Goal: Transaction & Acquisition: Purchase product/service

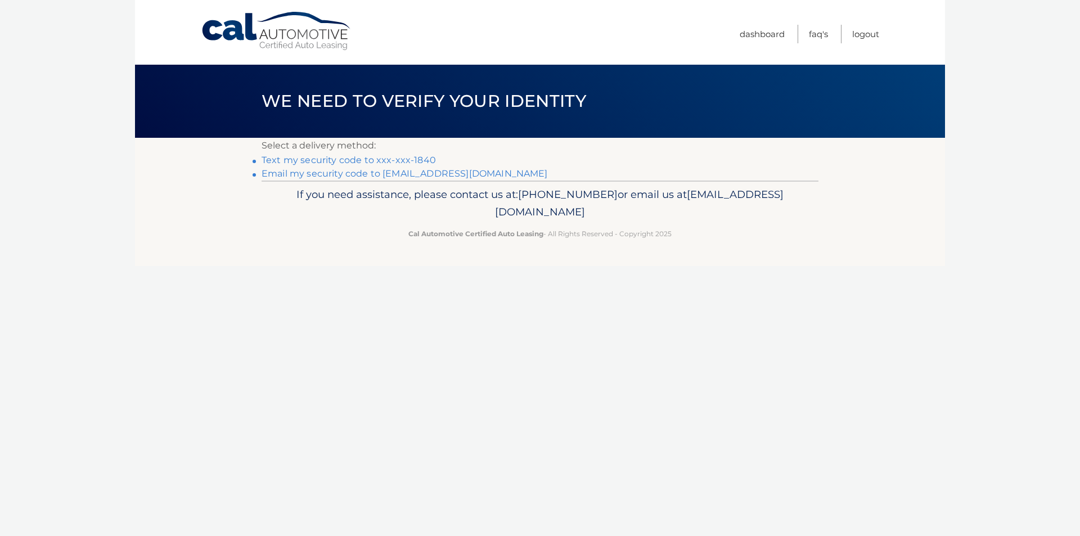
click at [308, 158] on link "Text my security code to xxx-xxx-1840" at bounding box center [349, 160] width 174 height 11
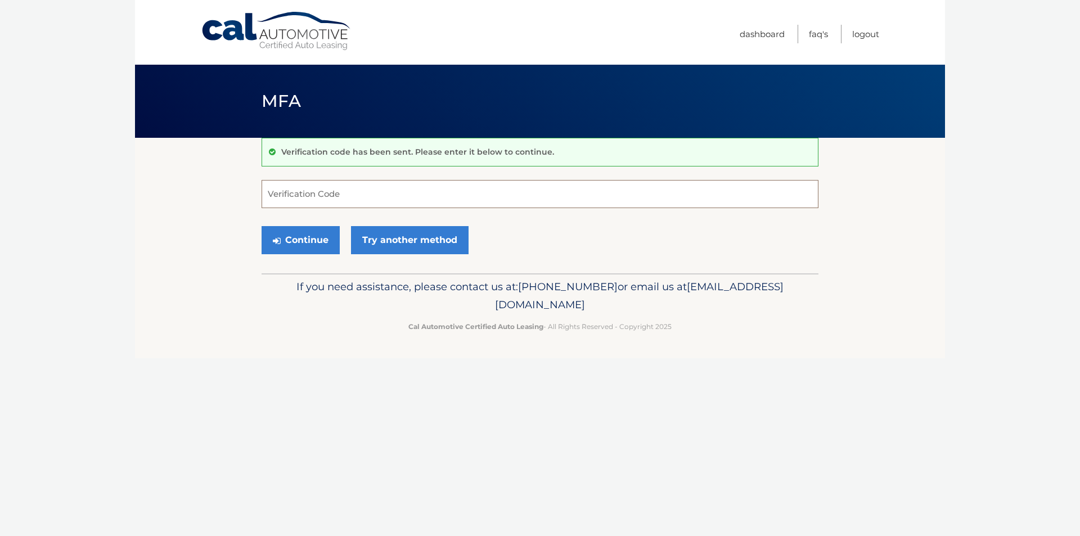
click at [318, 192] on input "Verification Code" at bounding box center [540, 194] width 557 height 28
type input "182688"
click at [308, 244] on button "Continue" at bounding box center [301, 240] width 78 height 28
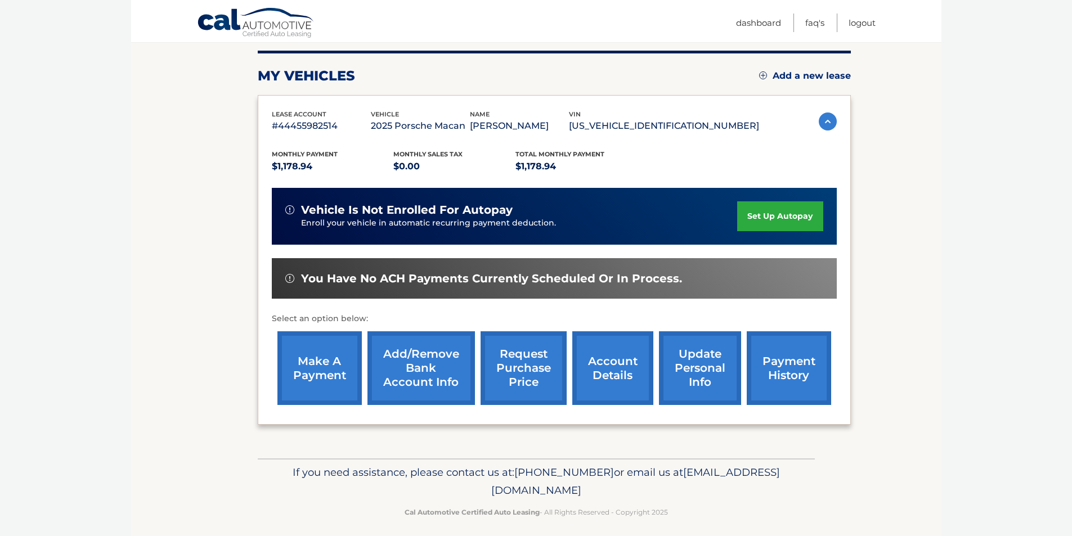
scroll to position [146, 0]
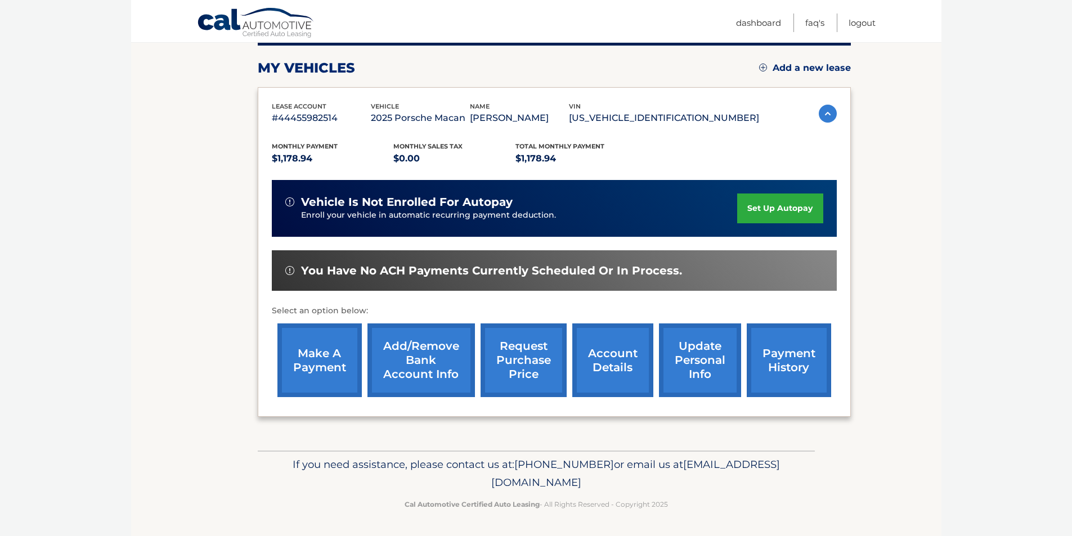
click at [804, 370] on link "payment history" at bounding box center [788, 360] width 84 height 74
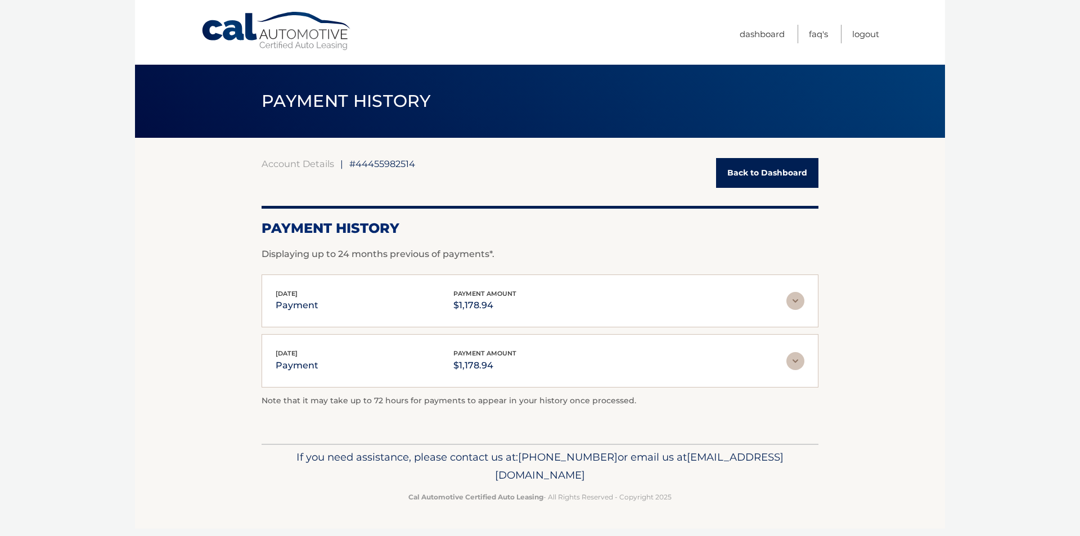
click at [760, 175] on link "Back to Dashboard" at bounding box center [767, 173] width 102 height 30
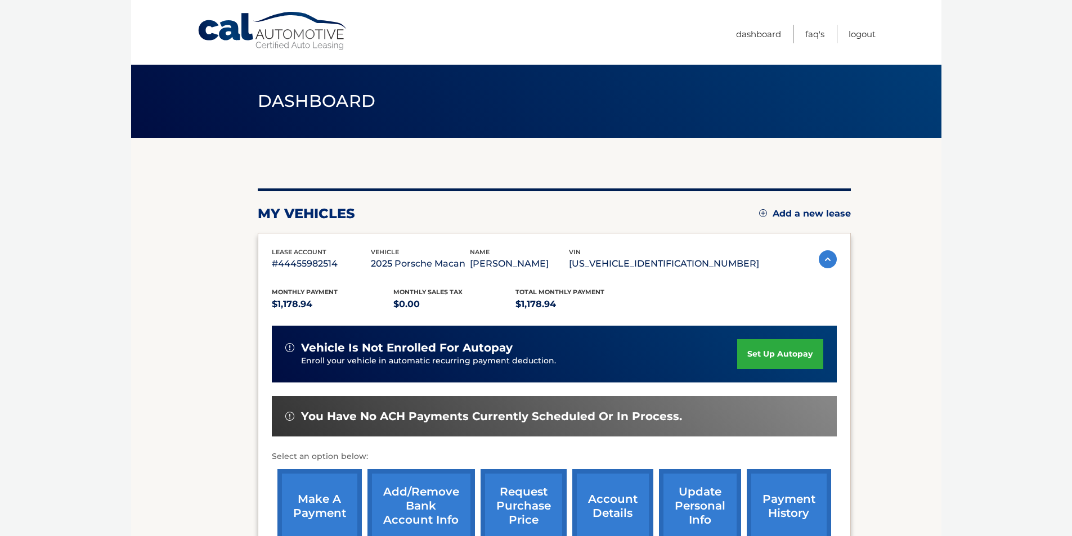
scroll to position [56, 0]
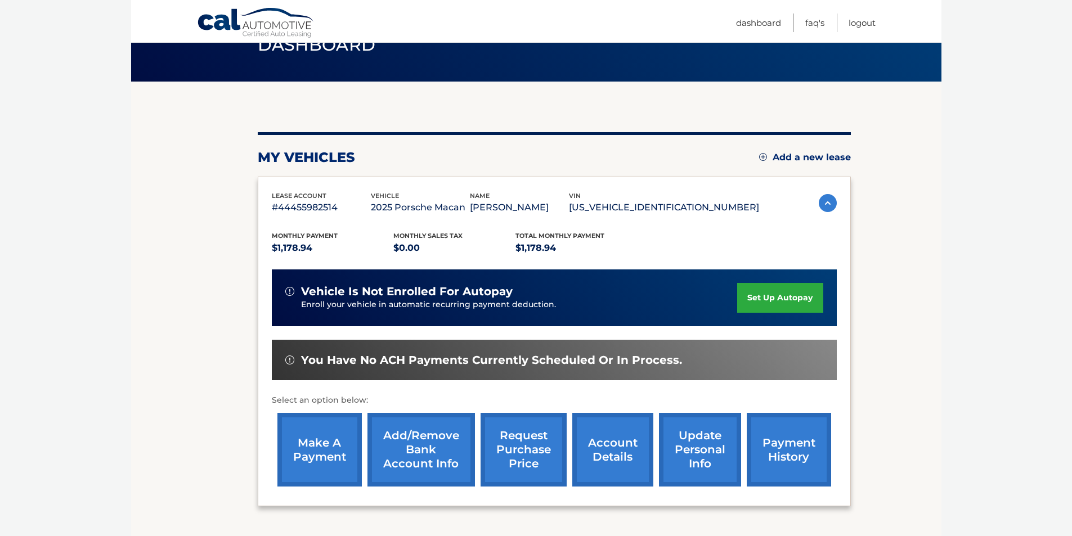
click at [331, 460] on link "make a payment" at bounding box center [319, 450] width 84 height 74
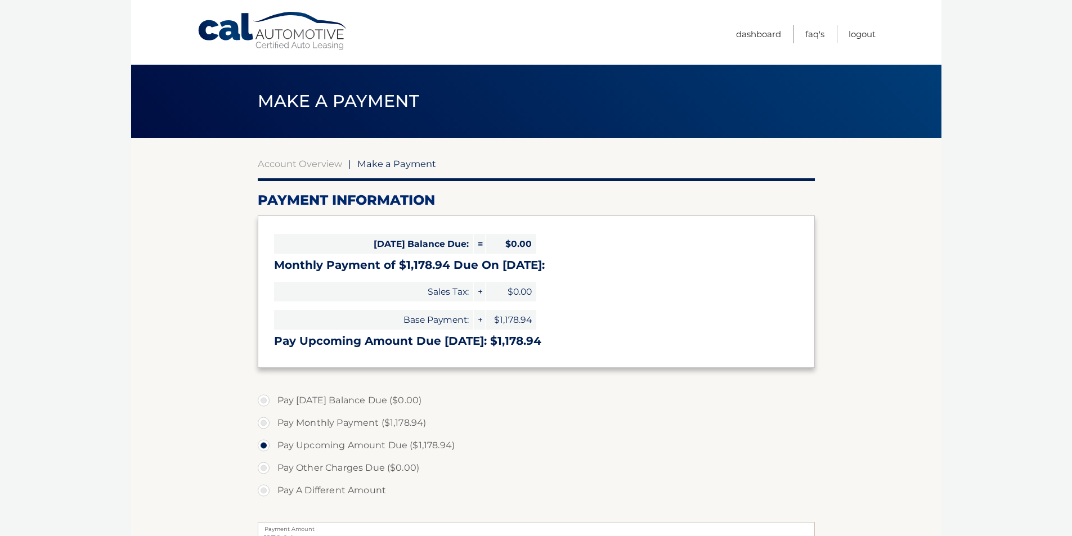
select select "OWY4MGYzODctOTAxNi00YzE5LTk0YTAtZTU3ODIzNWRlZTMx"
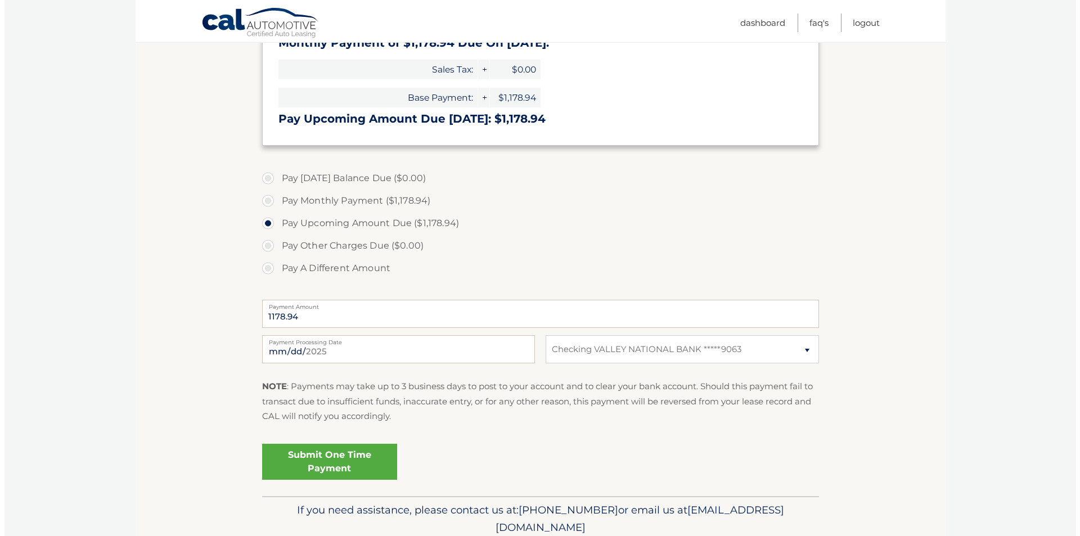
scroll to position [225, 0]
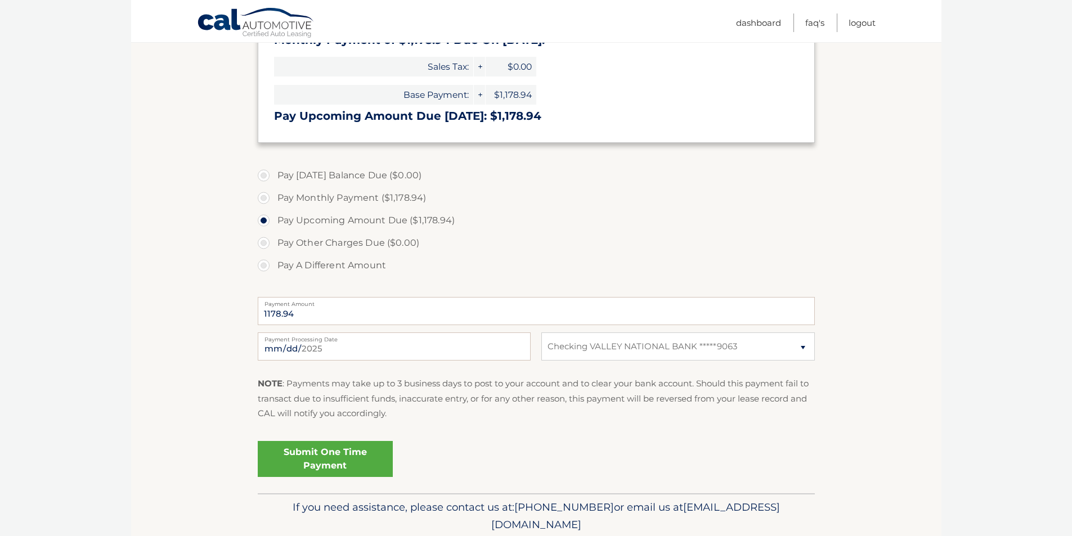
click at [317, 466] on link "Submit One Time Payment" at bounding box center [325, 459] width 135 height 36
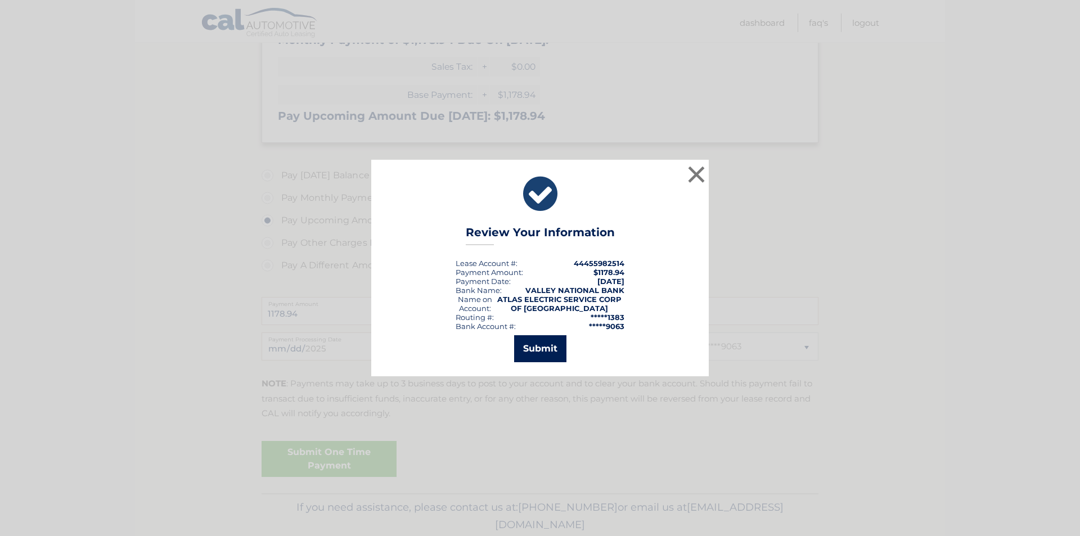
click at [549, 347] on button "Submit" at bounding box center [540, 348] width 52 height 27
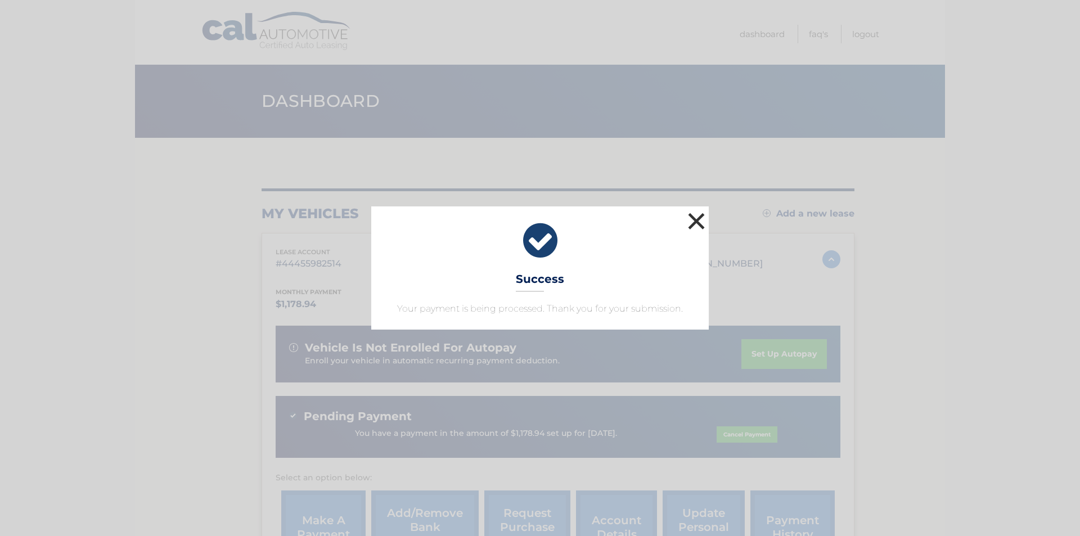
click at [696, 219] on button "×" at bounding box center [696, 221] width 22 height 22
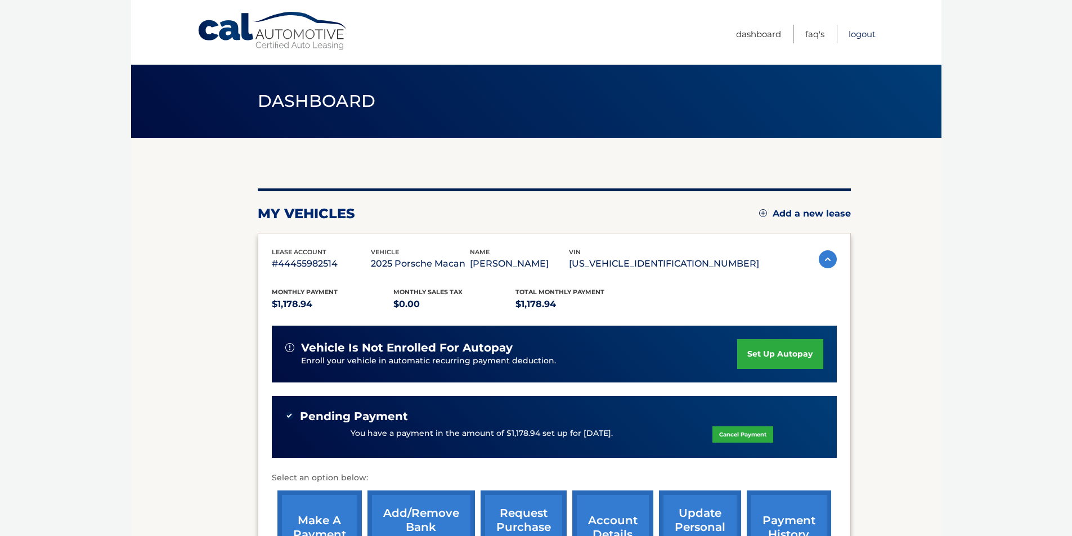
click at [856, 35] on link "Logout" at bounding box center [861, 34] width 27 height 19
